Goal: Task Accomplishment & Management: Manage account settings

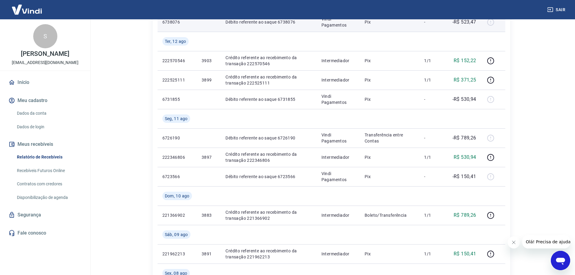
scroll to position [332, 0]
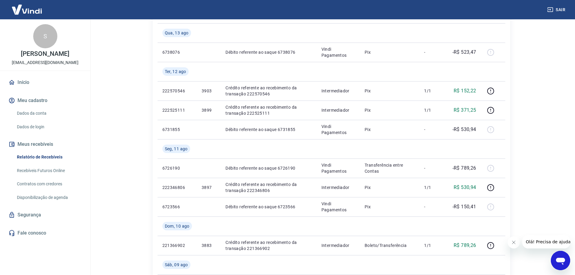
click at [561, 7] on button "Sair" at bounding box center [557, 9] width 22 height 11
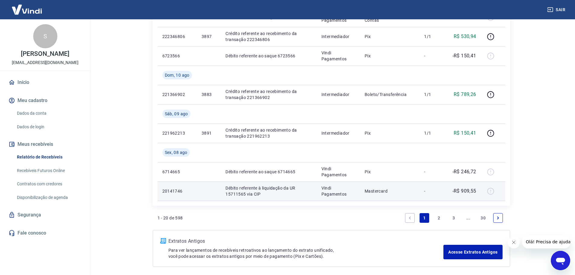
scroll to position [508, 0]
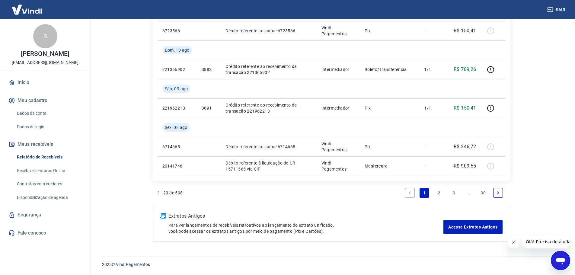
click at [453, 191] on link "3" at bounding box center [454, 193] width 10 height 10
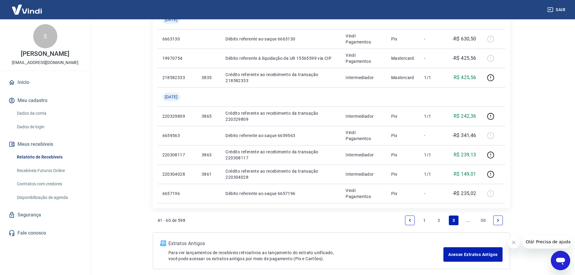
scroll to position [450, 0]
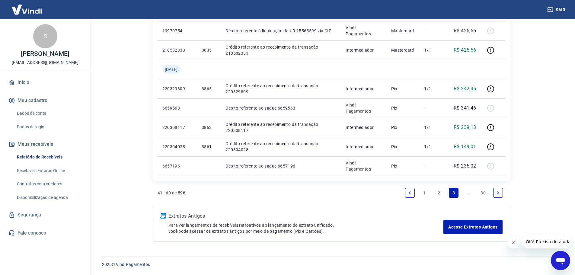
click at [441, 192] on link "2" at bounding box center [439, 193] width 10 height 10
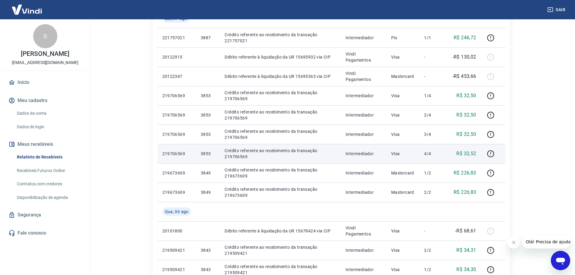
scroll to position [272, 0]
